Goal: Use online tool/utility: Utilize a website feature to perform a specific function

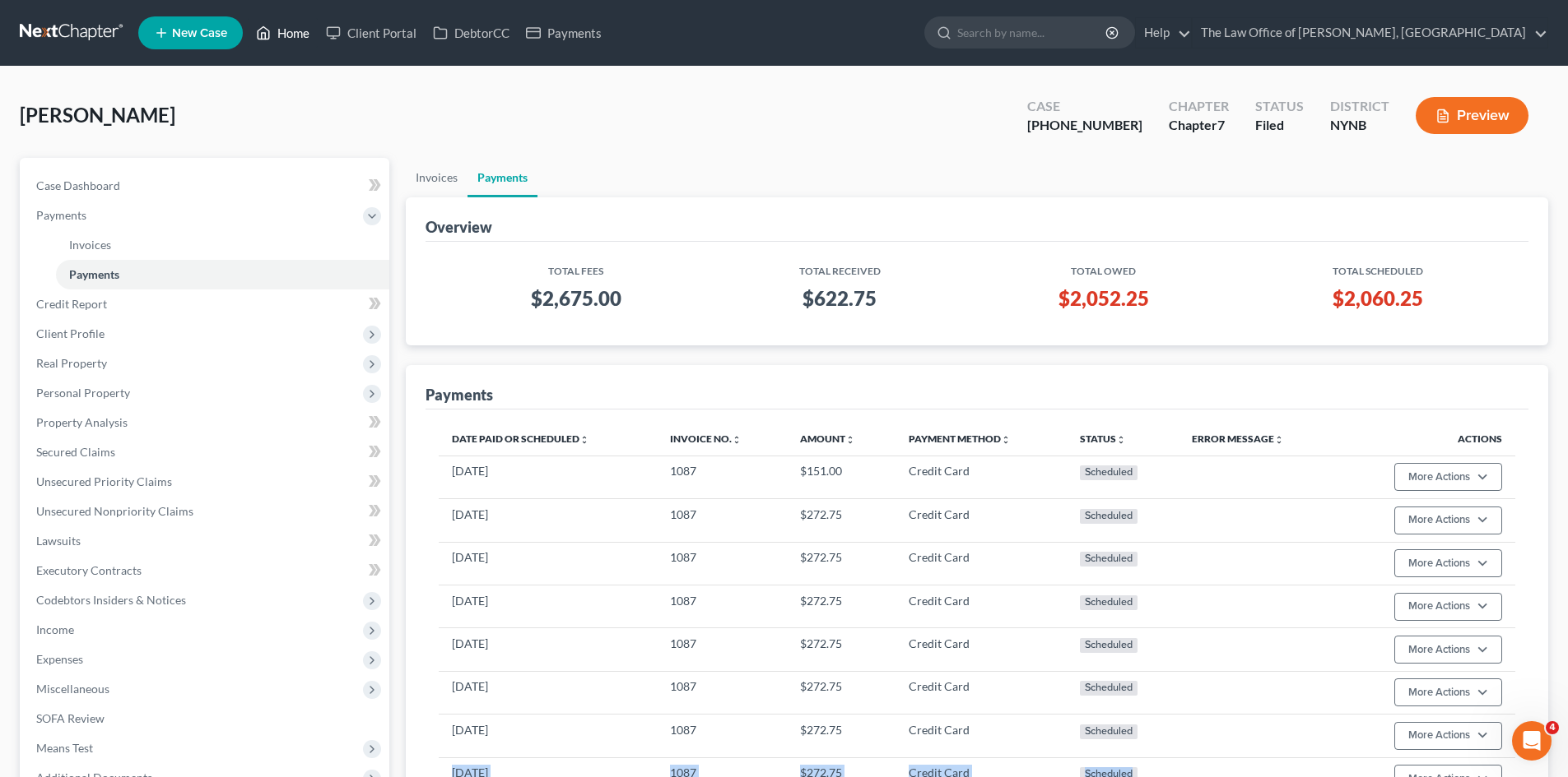
drag, startPoint x: 284, startPoint y: 30, endPoint x: 305, endPoint y: 25, distance: 21.6
click at [284, 30] on link "Home" at bounding box center [282, 34] width 70 height 30
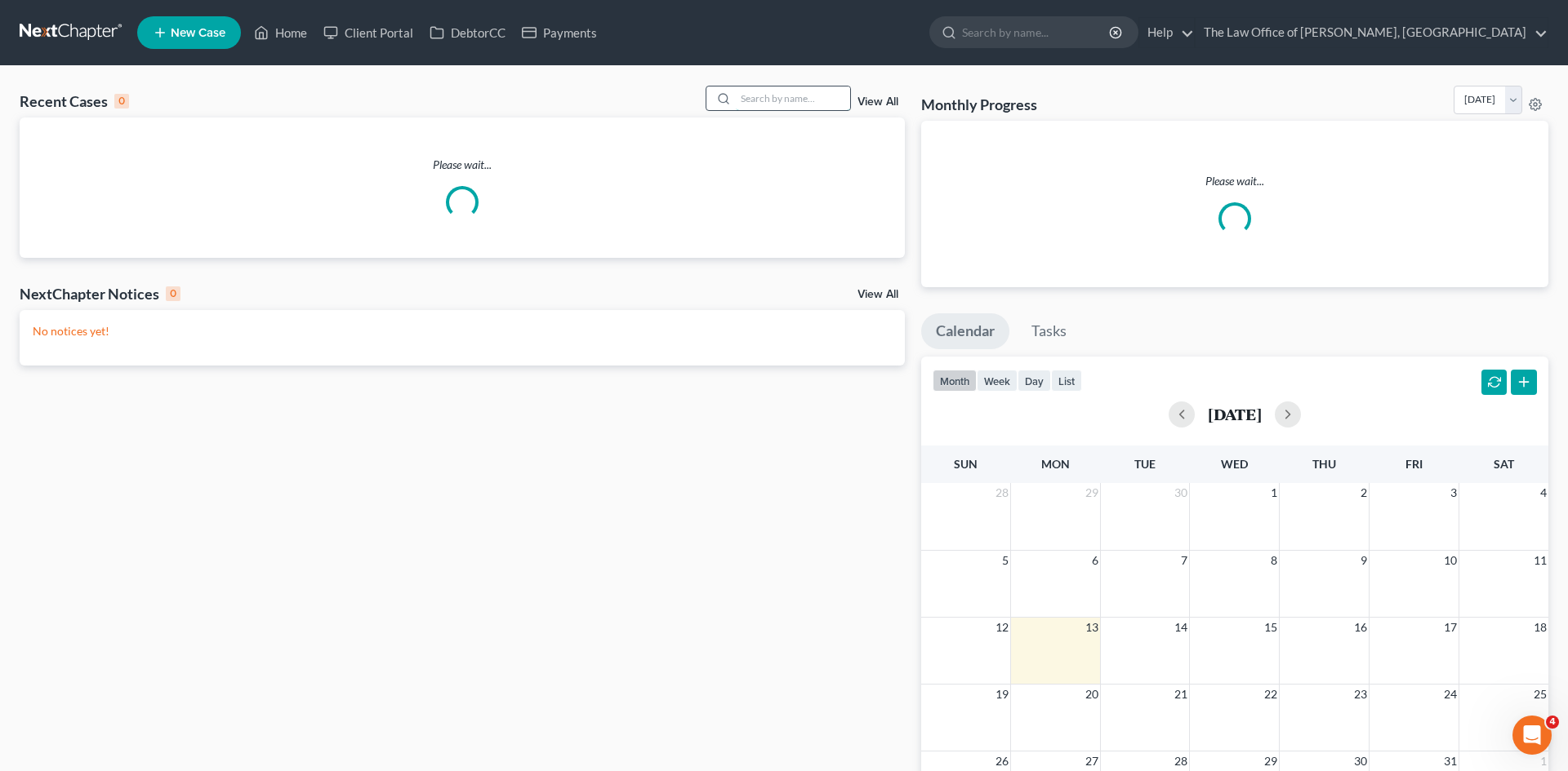
click at [756, 103] on input "search" at bounding box center [792, 98] width 115 height 24
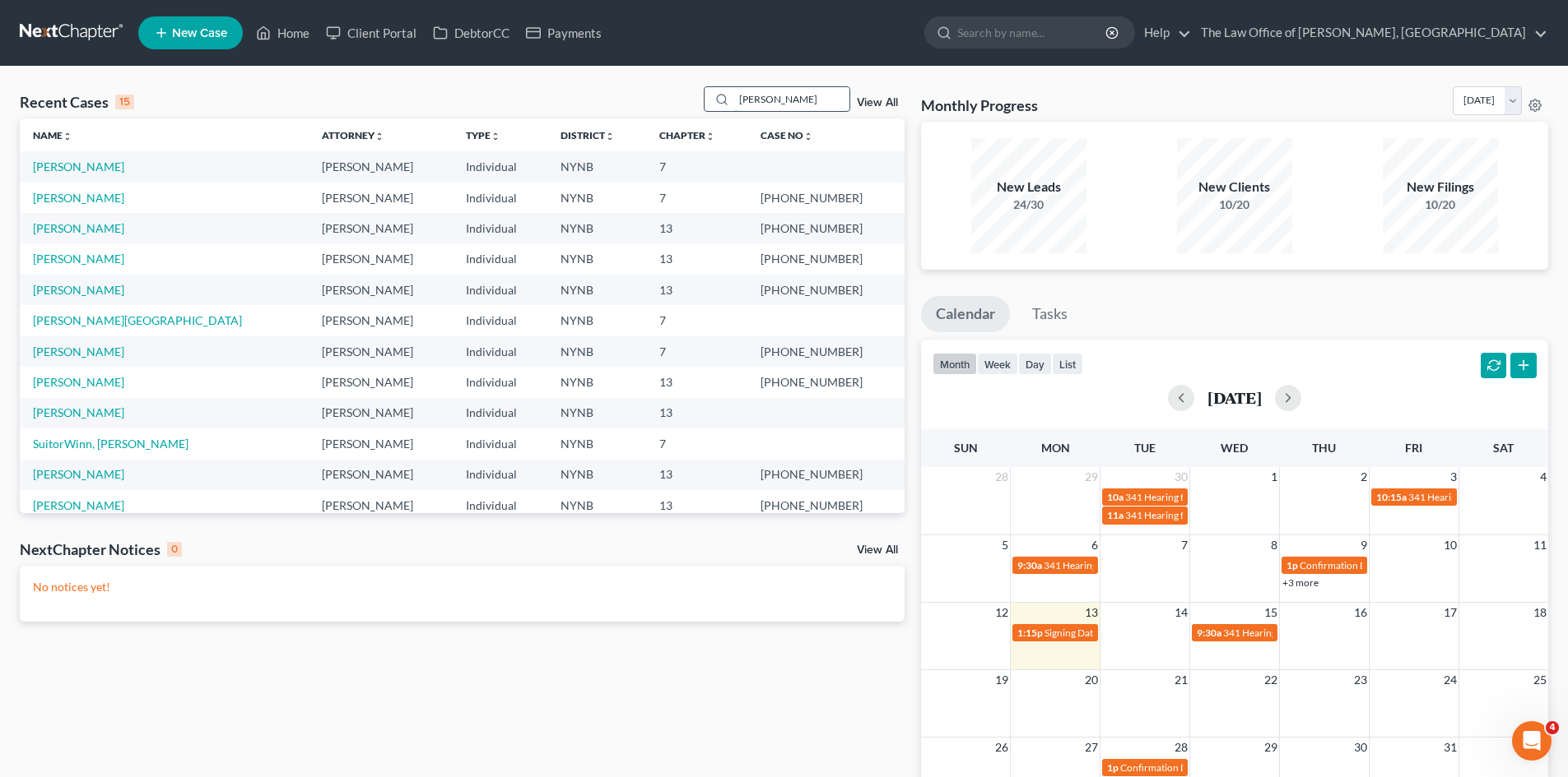
type input "[PERSON_NAME]"
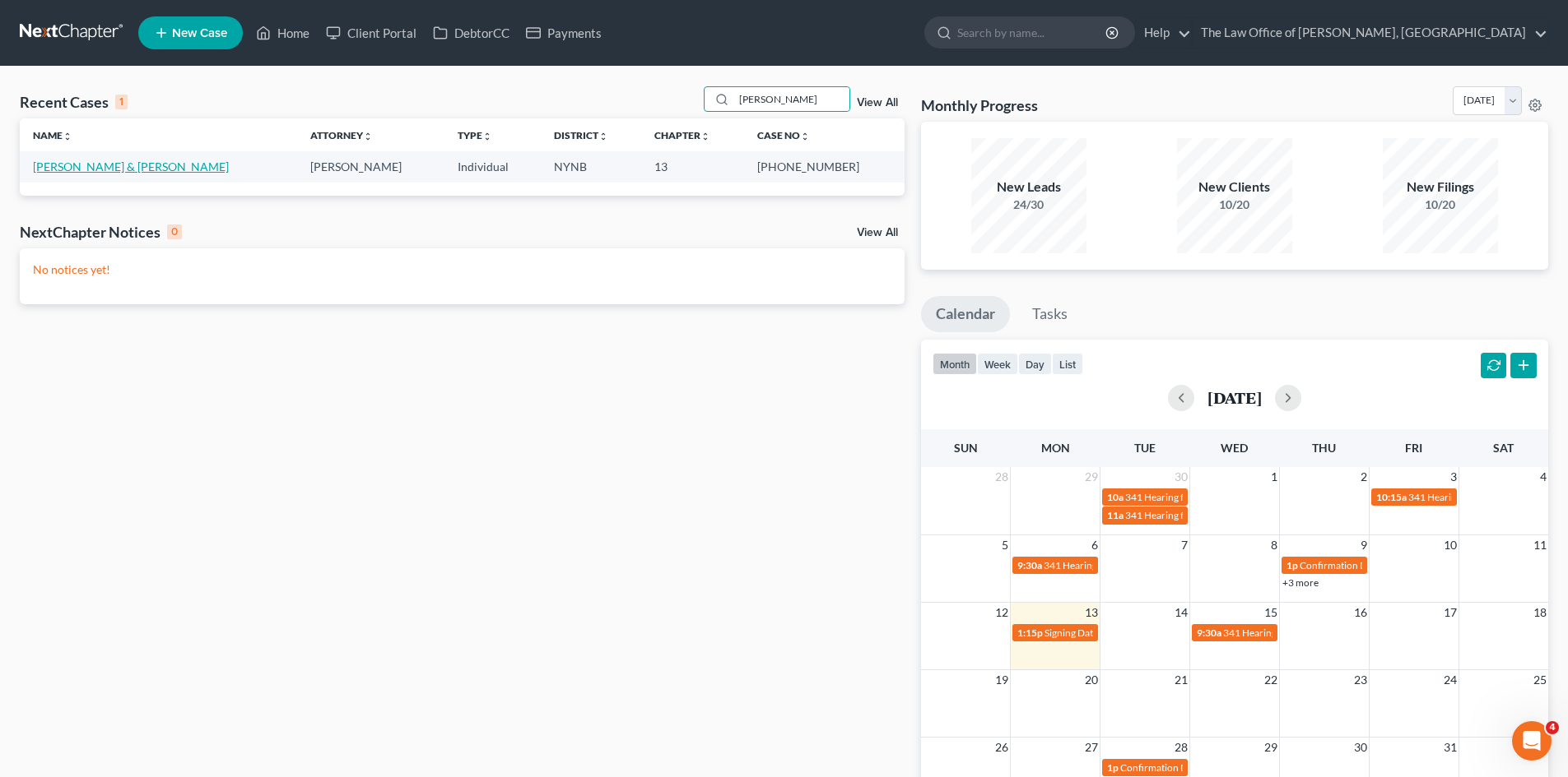
click at [56, 165] on link "[PERSON_NAME] & [PERSON_NAME]" at bounding box center [131, 167] width 196 height 14
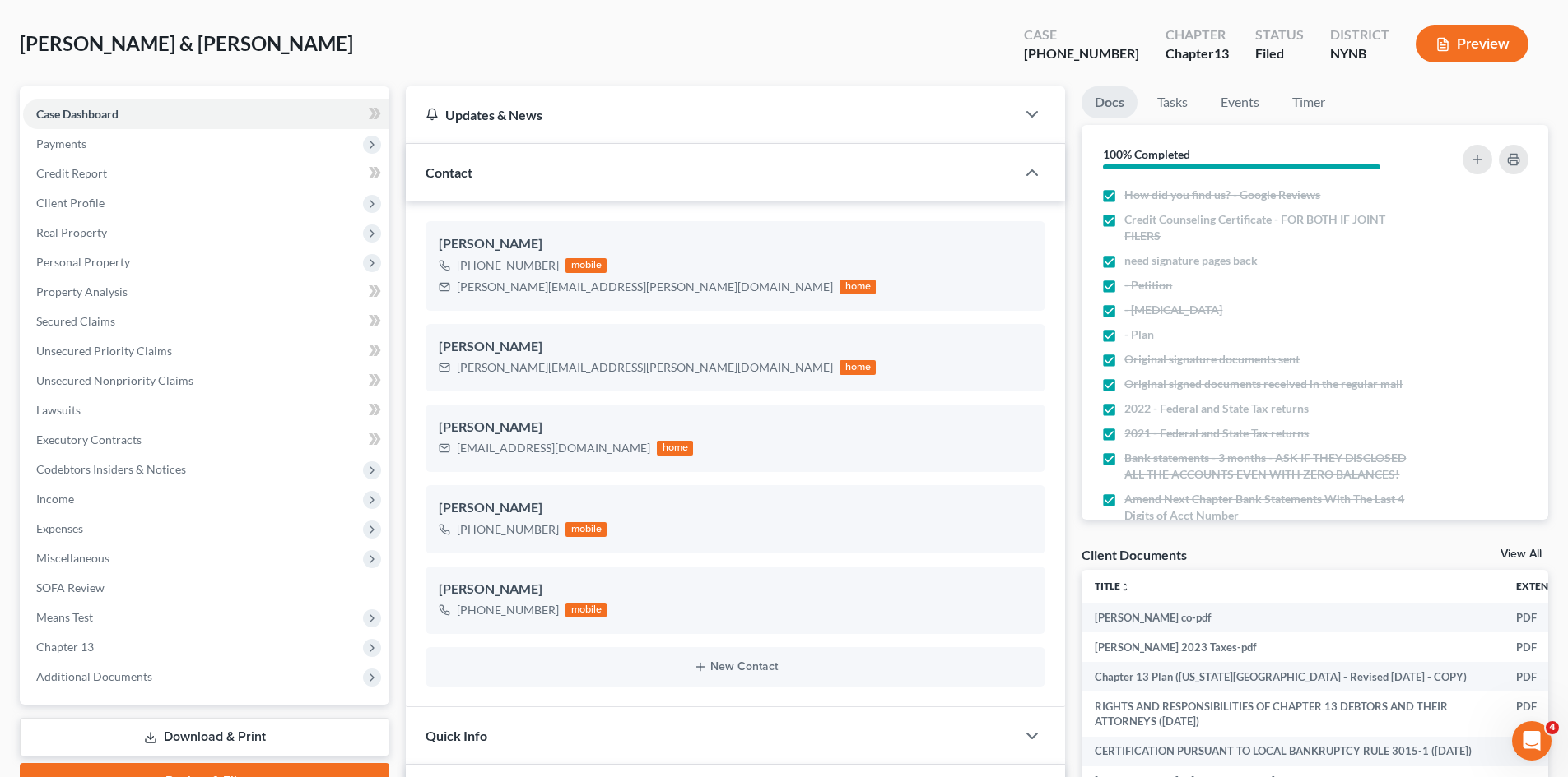
scroll to position [494, 0]
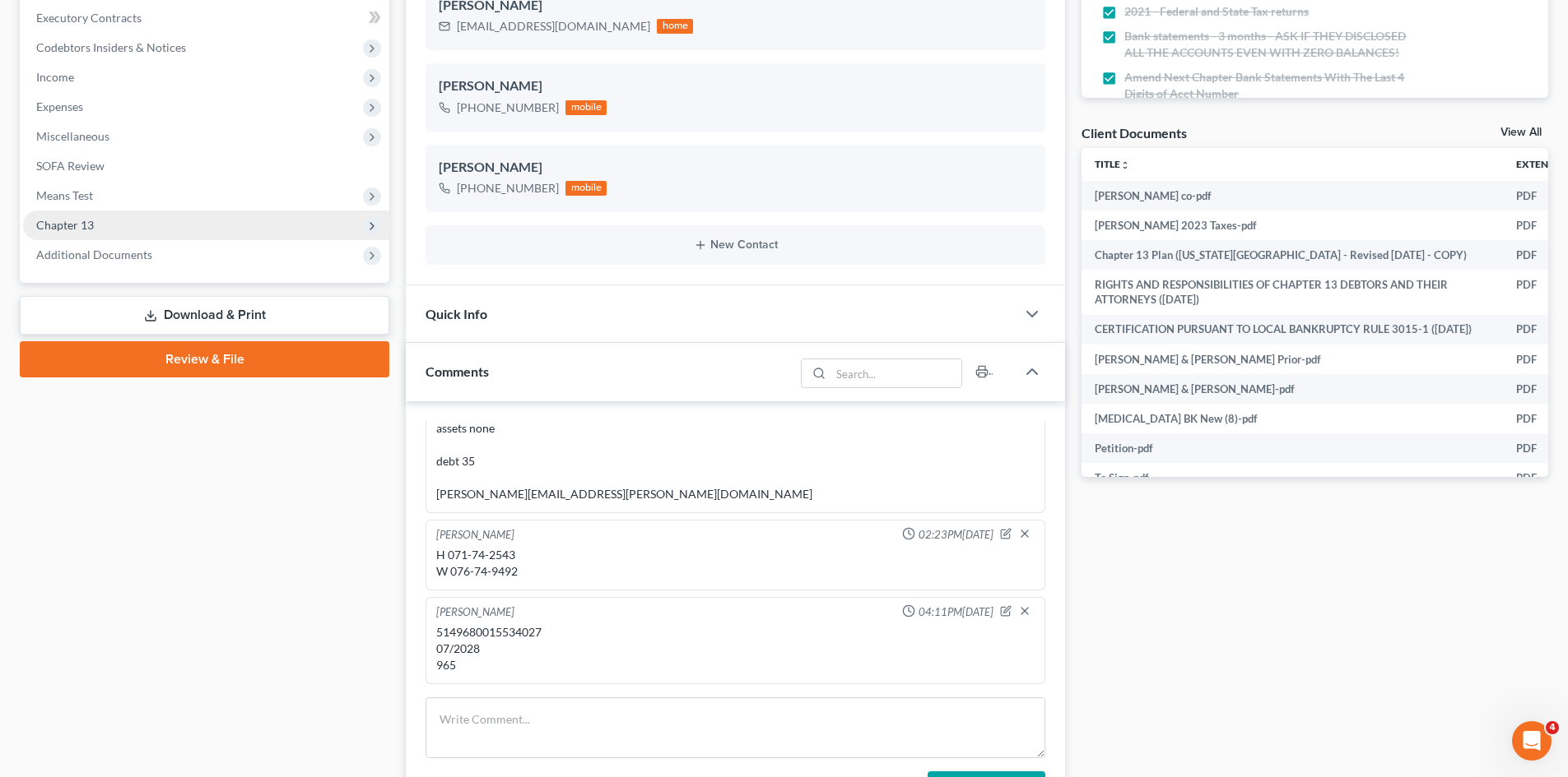
click at [67, 228] on span "Chapter 13" at bounding box center [64, 225] width 57 height 14
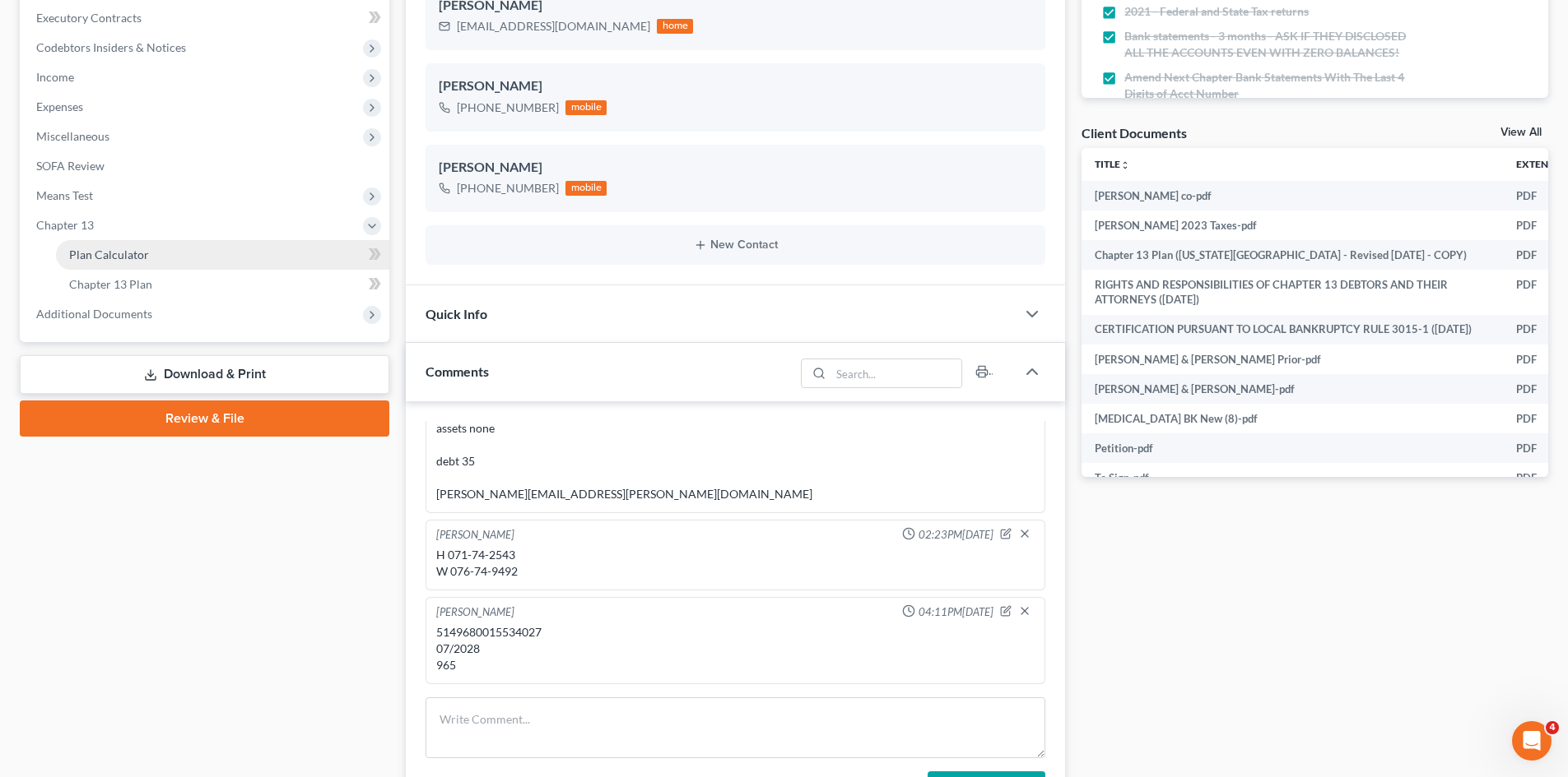
click at [162, 248] on link "Plan Calculator" at bounding box center [222, 255] width 334 height 30
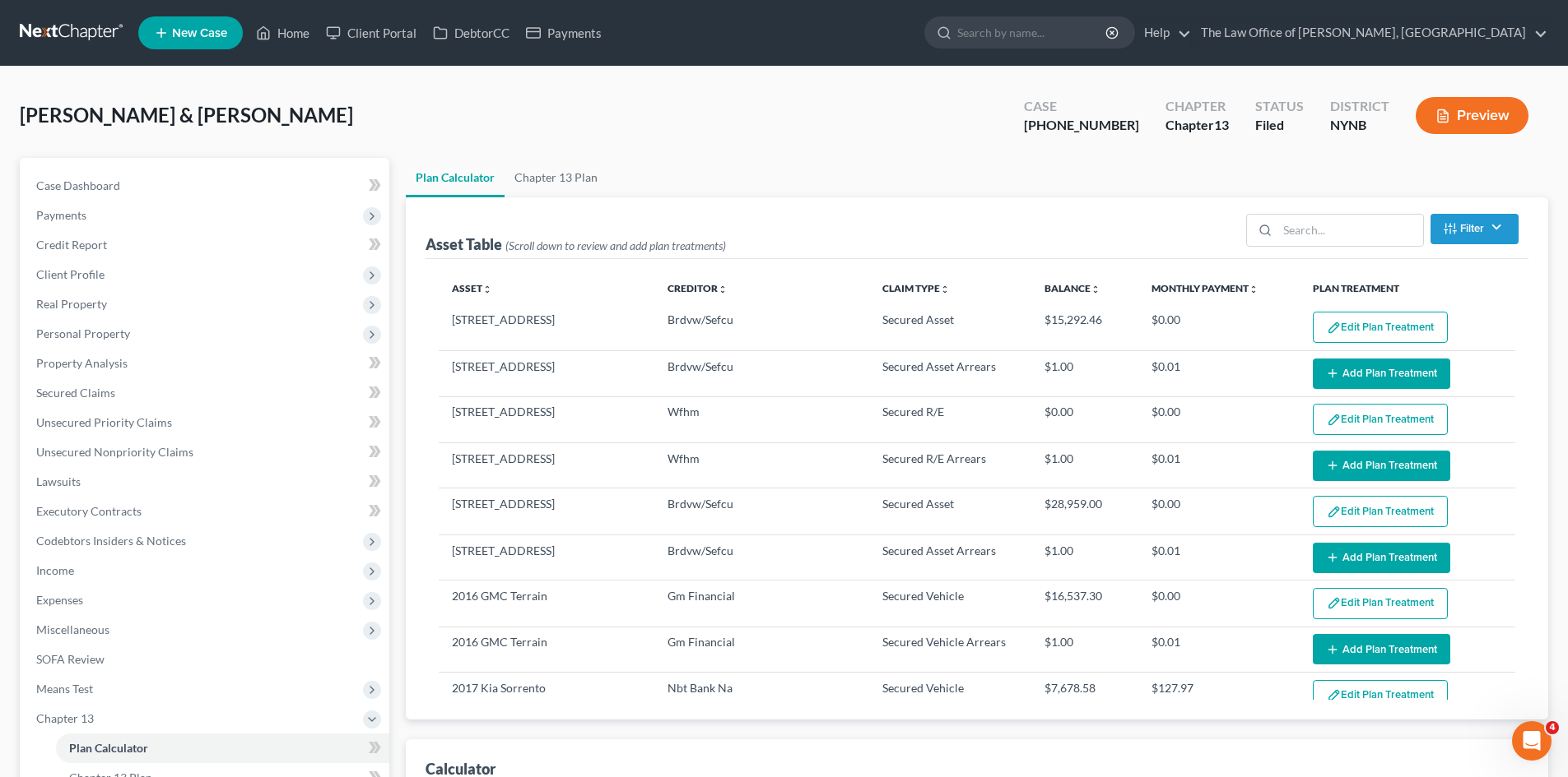
select select "59"
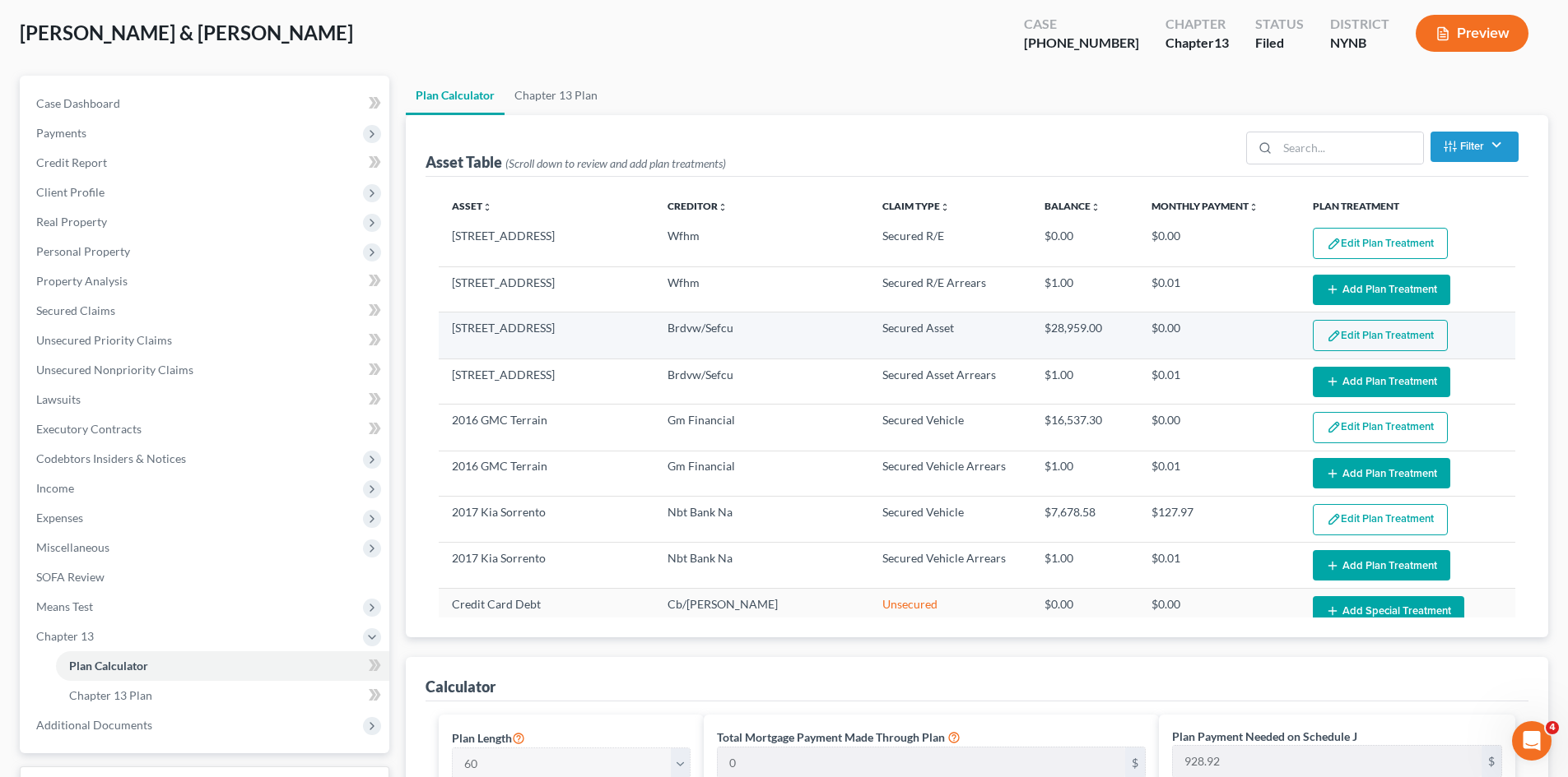
scroll to position [165, 0]
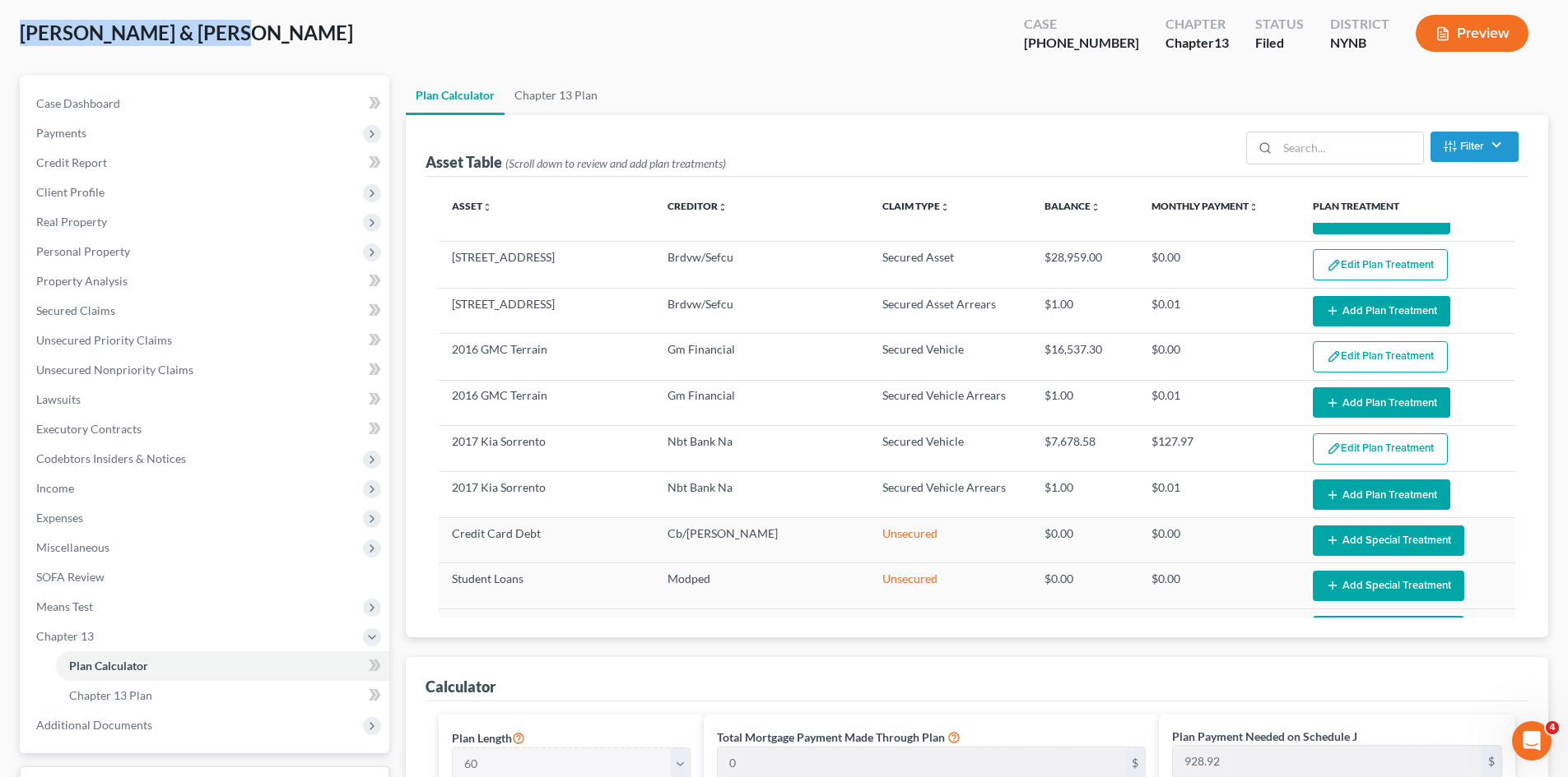
drag, startPoint x: 141, startPoint y: 37, endPoint x: 16, endPoint y: 38, distance: 125.0
click at [16, 38] on div "[PERSON_NAME] & [PERSON_NAME] Upgraded Case [PHONE_NUMBER] Chapter Chapter 13 S…" at bounding box center [784, 768] width 1568 height 1569
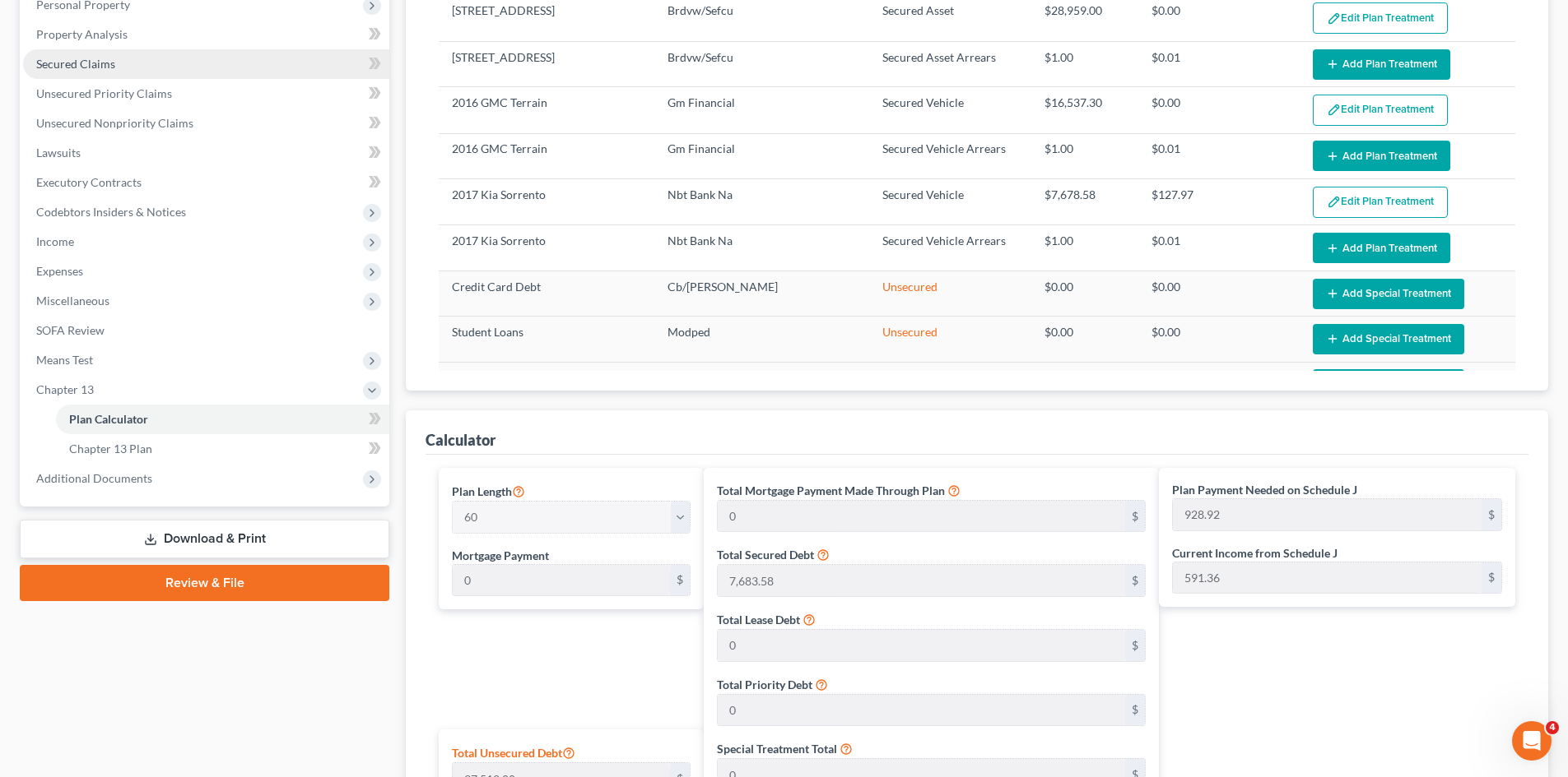
scroll to position [0, 0]
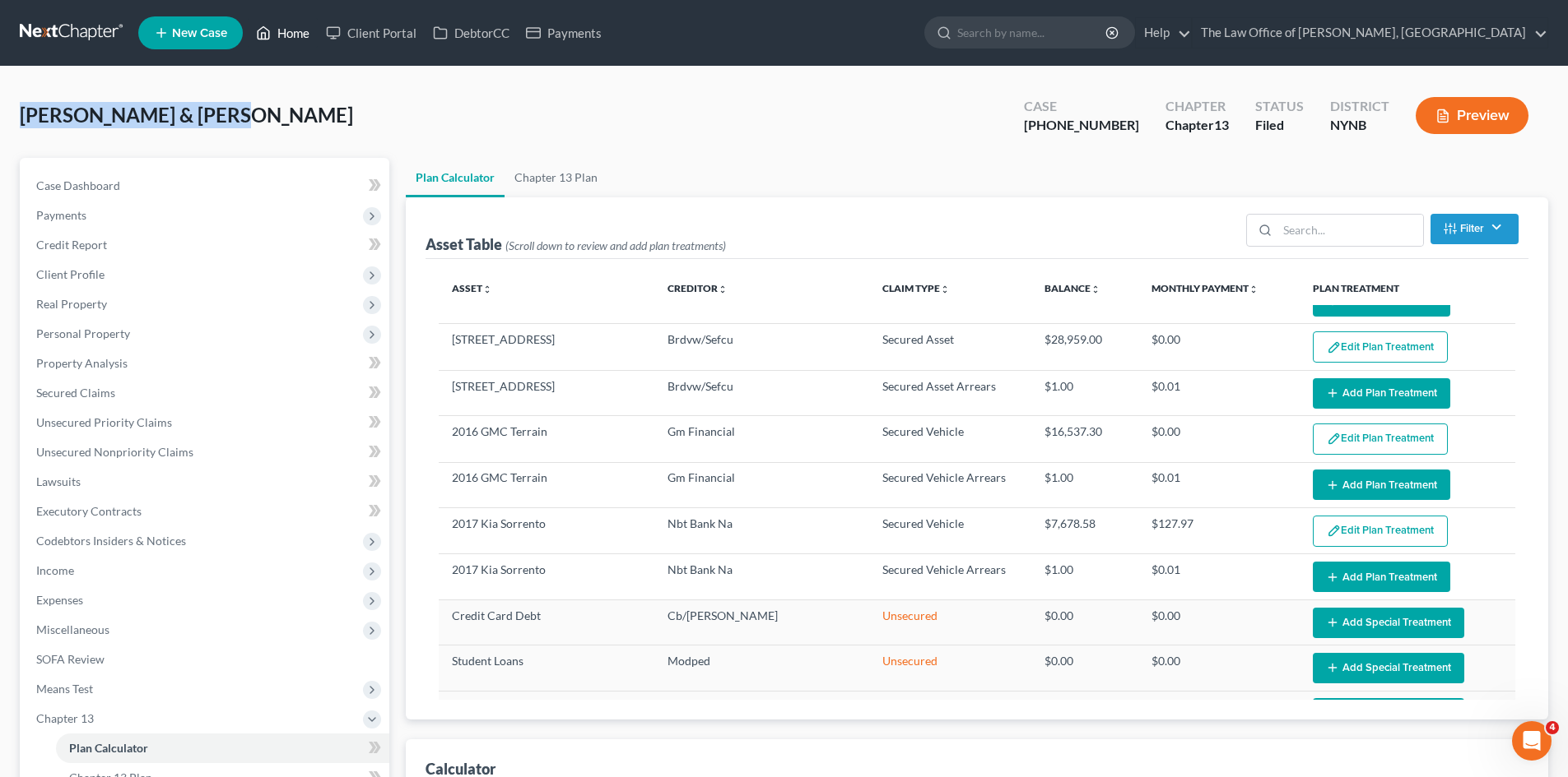
click at [296, 31] on link "Home" at bounding box center [282, 34] width 70 height 30
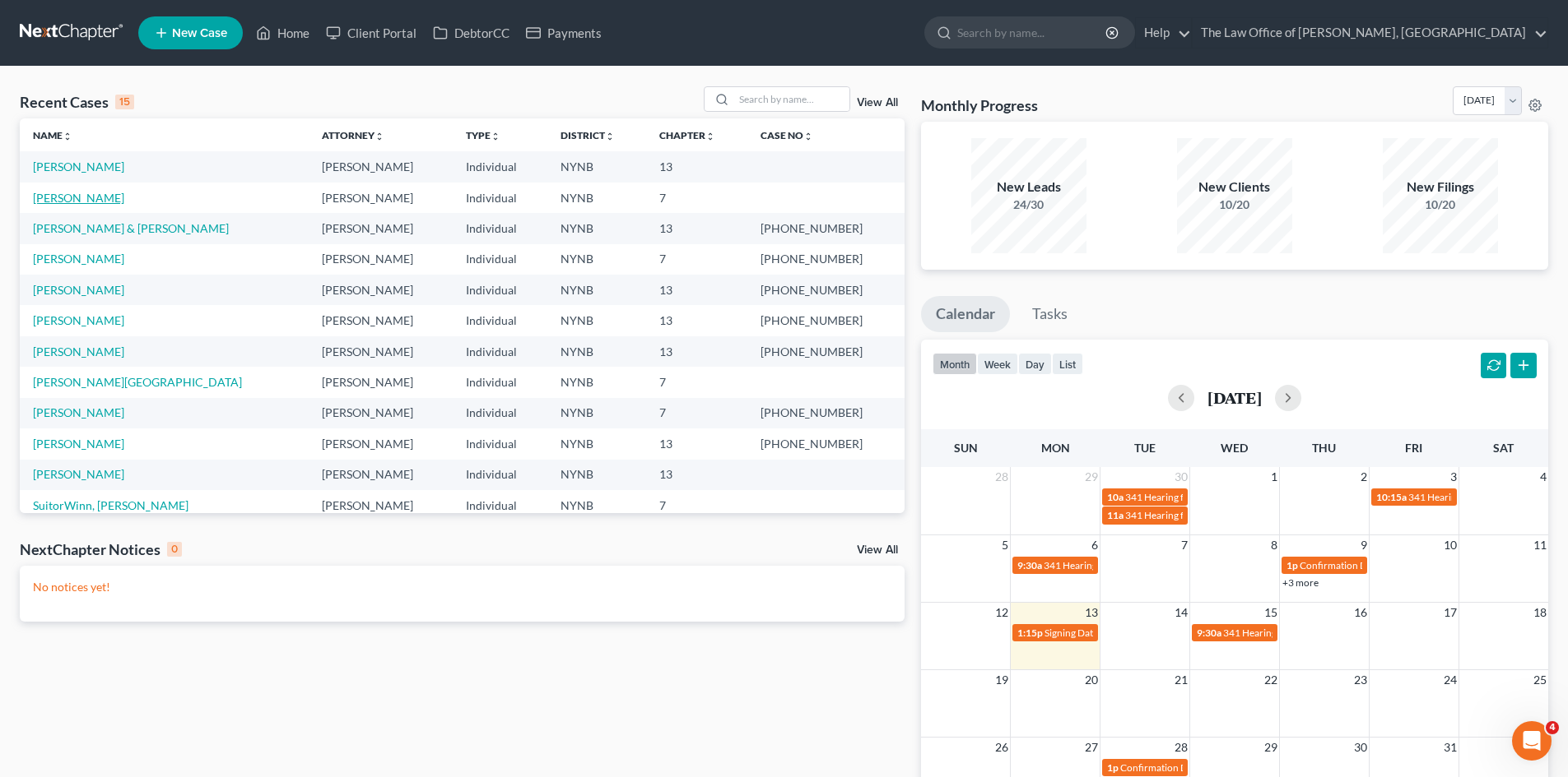
click at [84, 199] on link "[PERSON_NAME]" at bounding box center [79, 198] width 92 height 14
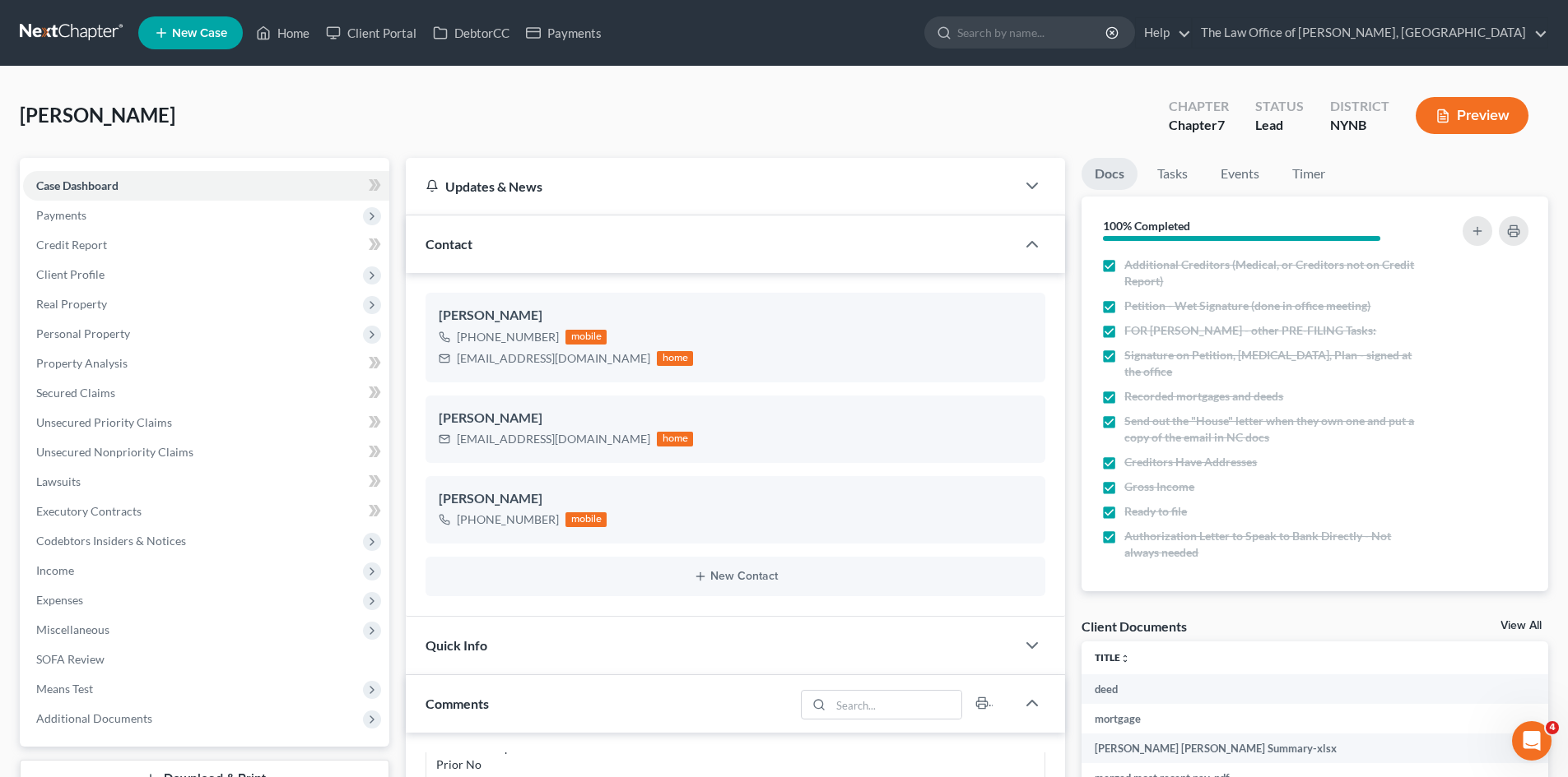
scroll to position [347, 0]
drag, startPoint x: 1163, startPoint y: 166, endPoint x: 1160, endPoint y: 205, distance: 39.1
click at [1163, 167] on link "Tasks" at bounding box center [1172, 174] width 56 height 32
